Goal: Navigation & Orientation: Find specific page/section

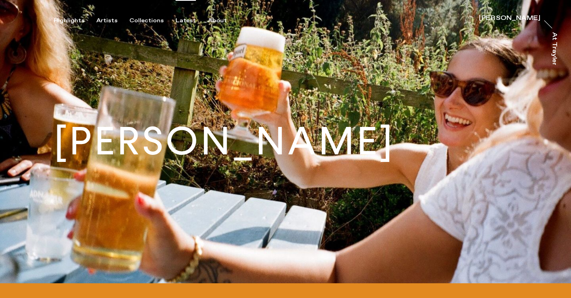
click at [178, 20] on div "Latest" at bounding box center [186, 20] width 20 height 7
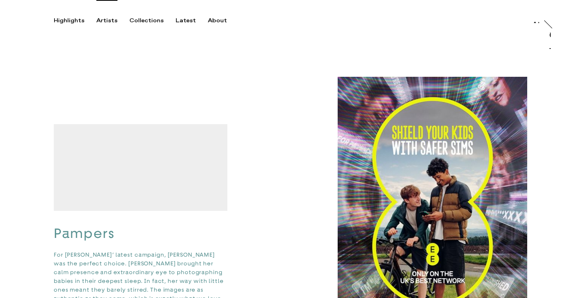
click at [97, 21] on div "Artists" at bounding box center [106, 20] width 21 height 7
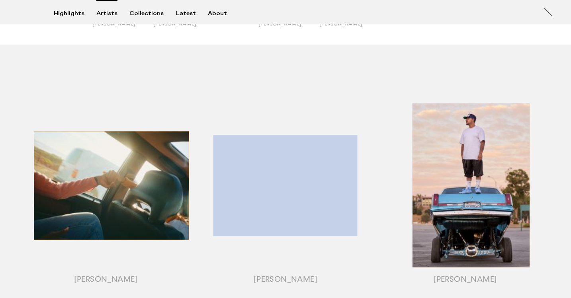
scroll to position [43, 0]
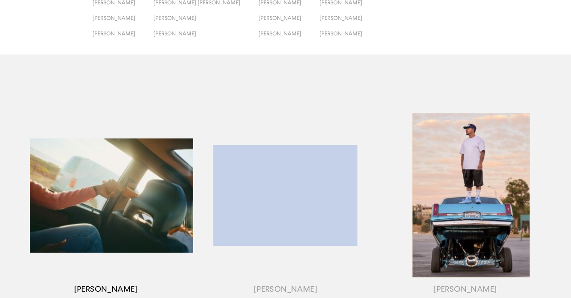
click at [111, 190] on div "button" at bounding box center [106, 205] width 180 height 248
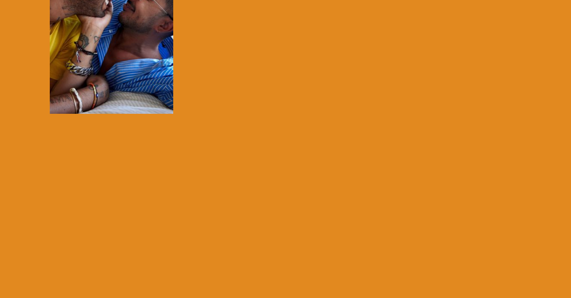
scroll to position [438, 0]
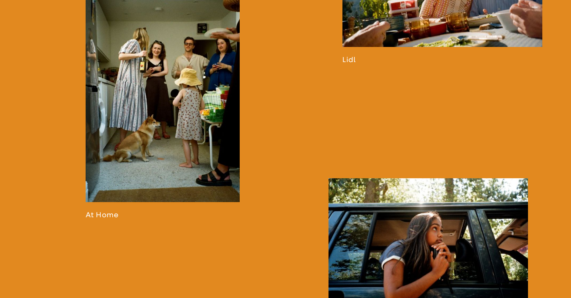
scroll to position [799, 0]
